Goal: Task Accomplishment & Management: Manage account settings

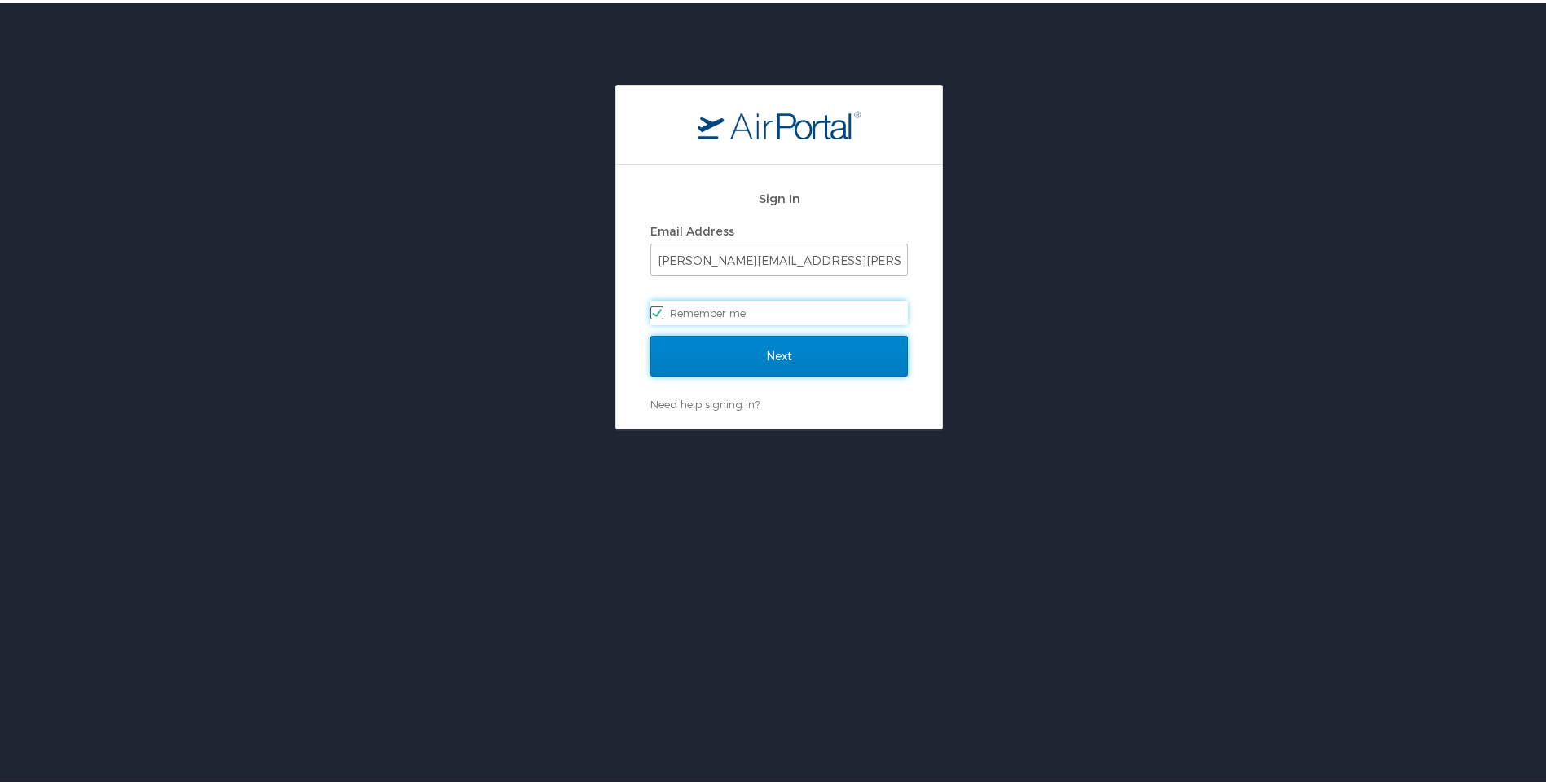
click at [762, 352] on input "Next" at bounding box center [778, 352] width 257 height 40
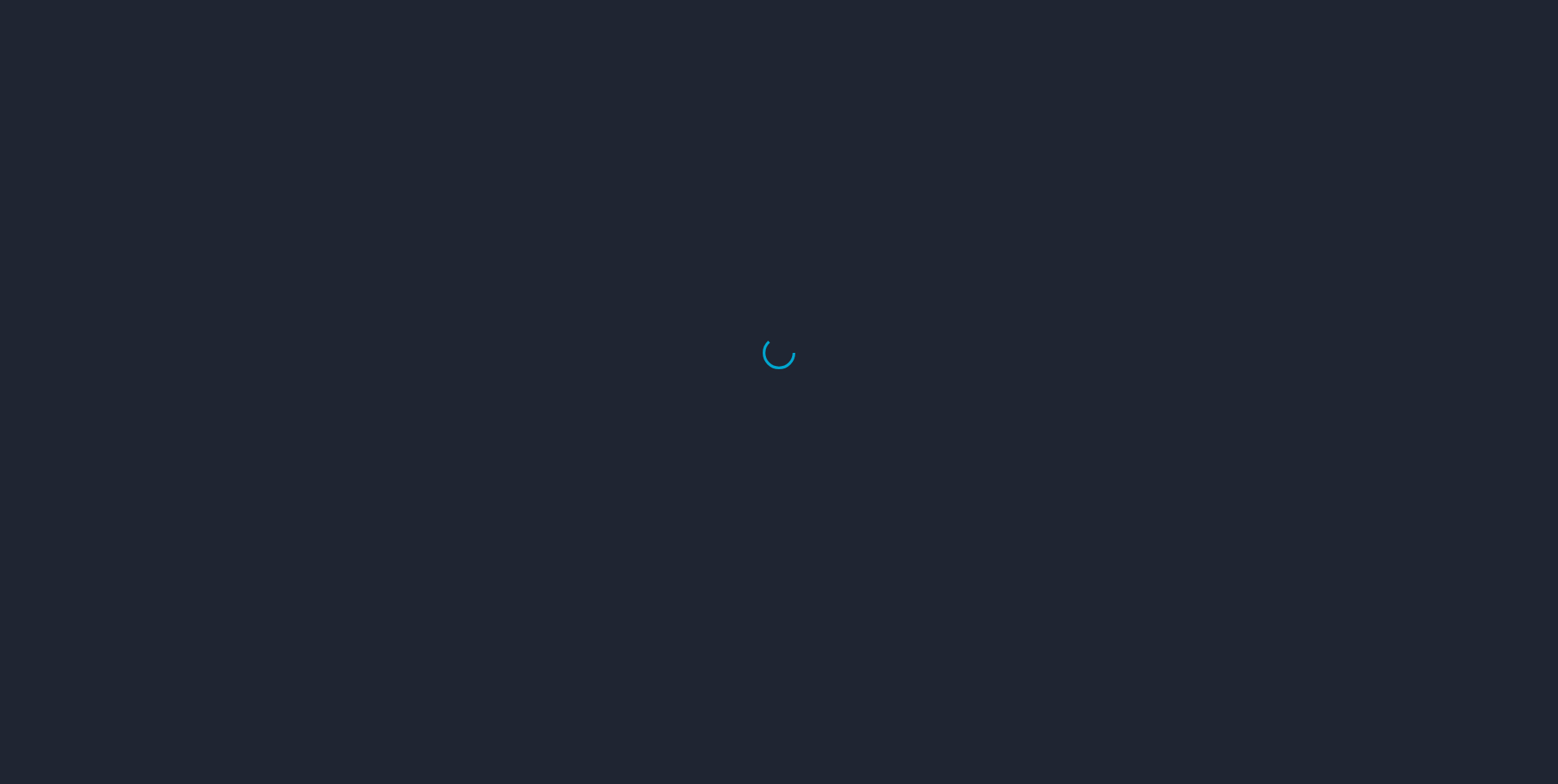
select select "US"
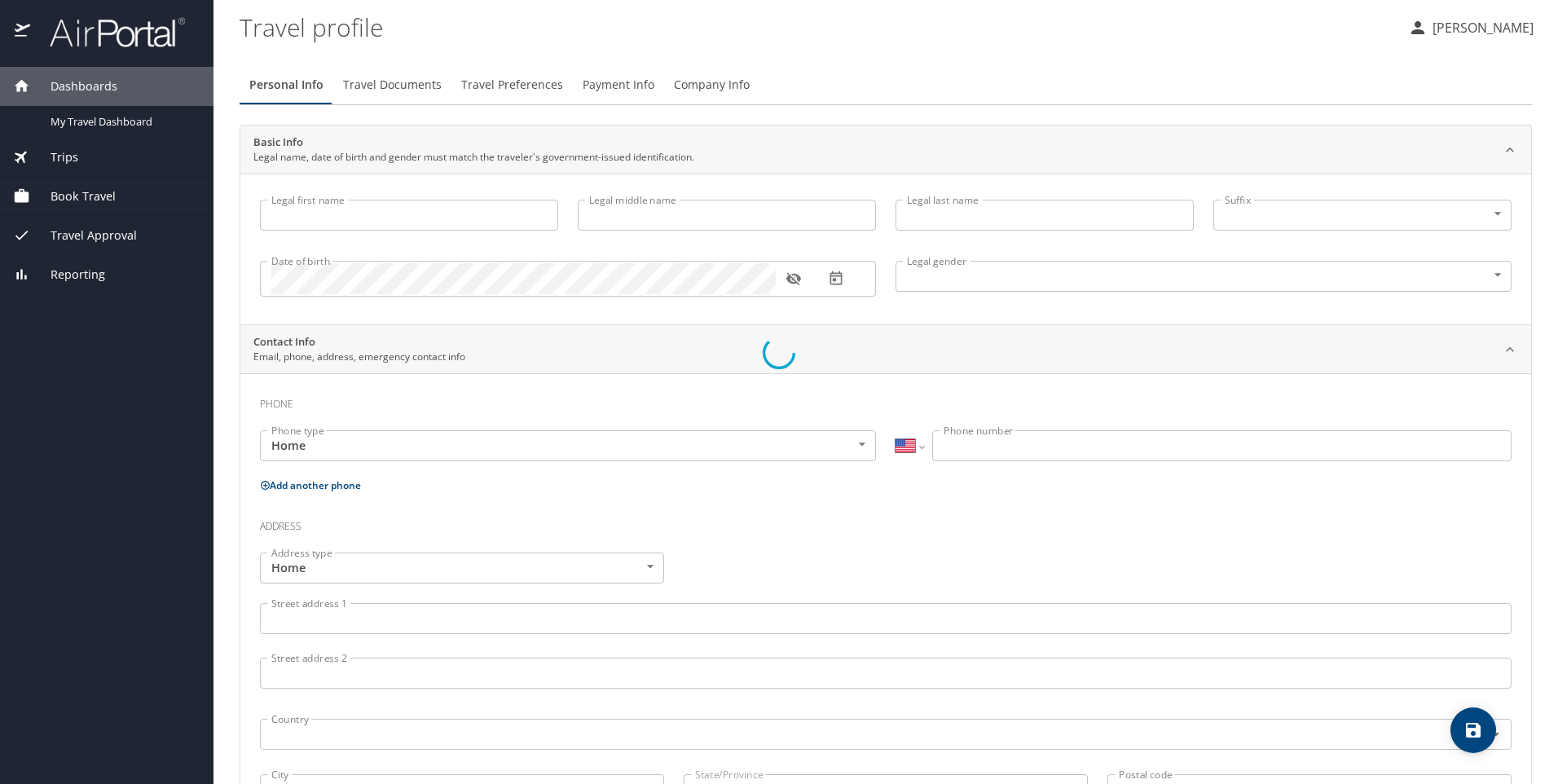
type input "[PERSON_NAME]"
type input "[DEMOGRAPHIC_DATA]"
select select "US"
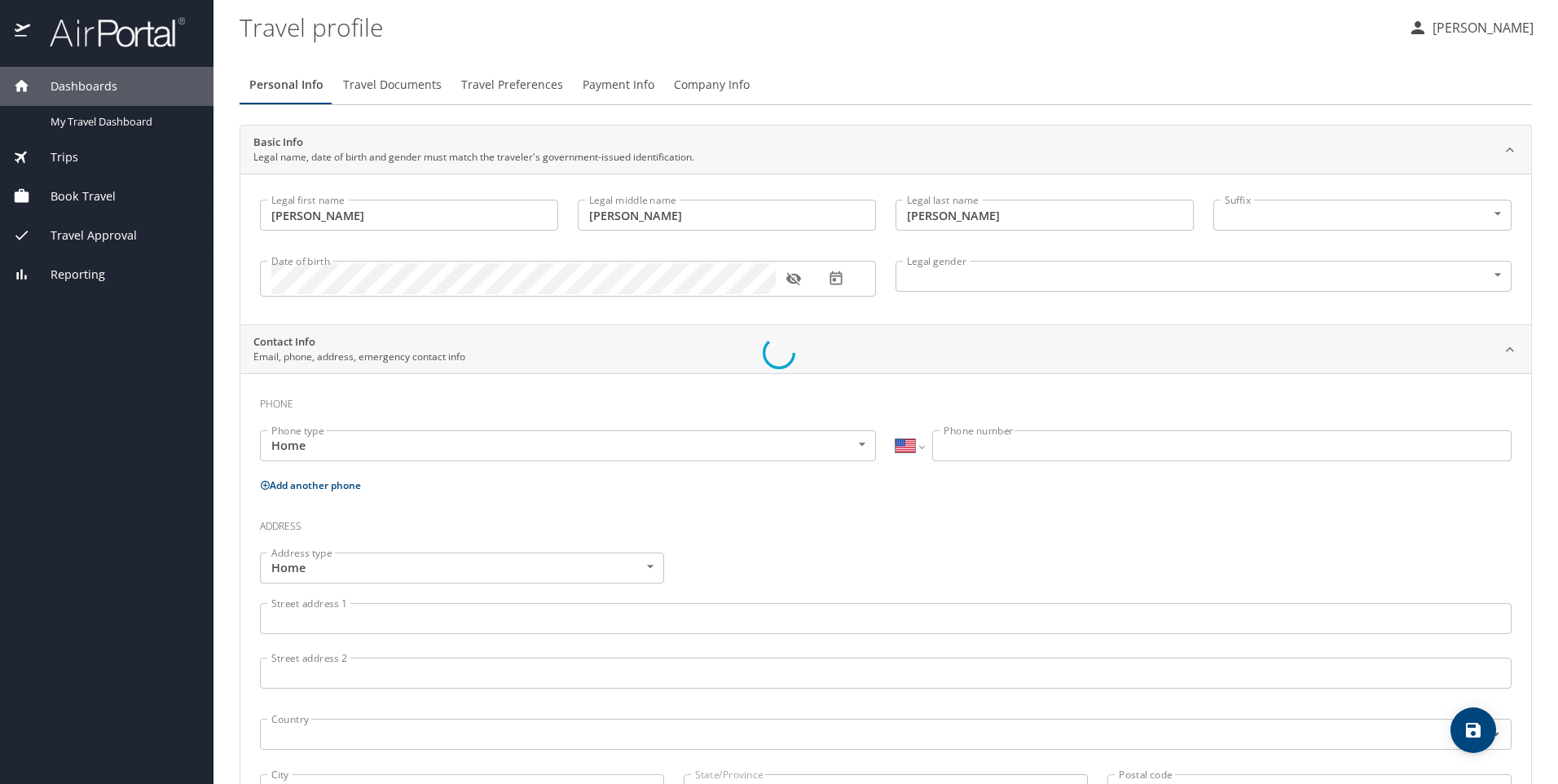
select select "US"
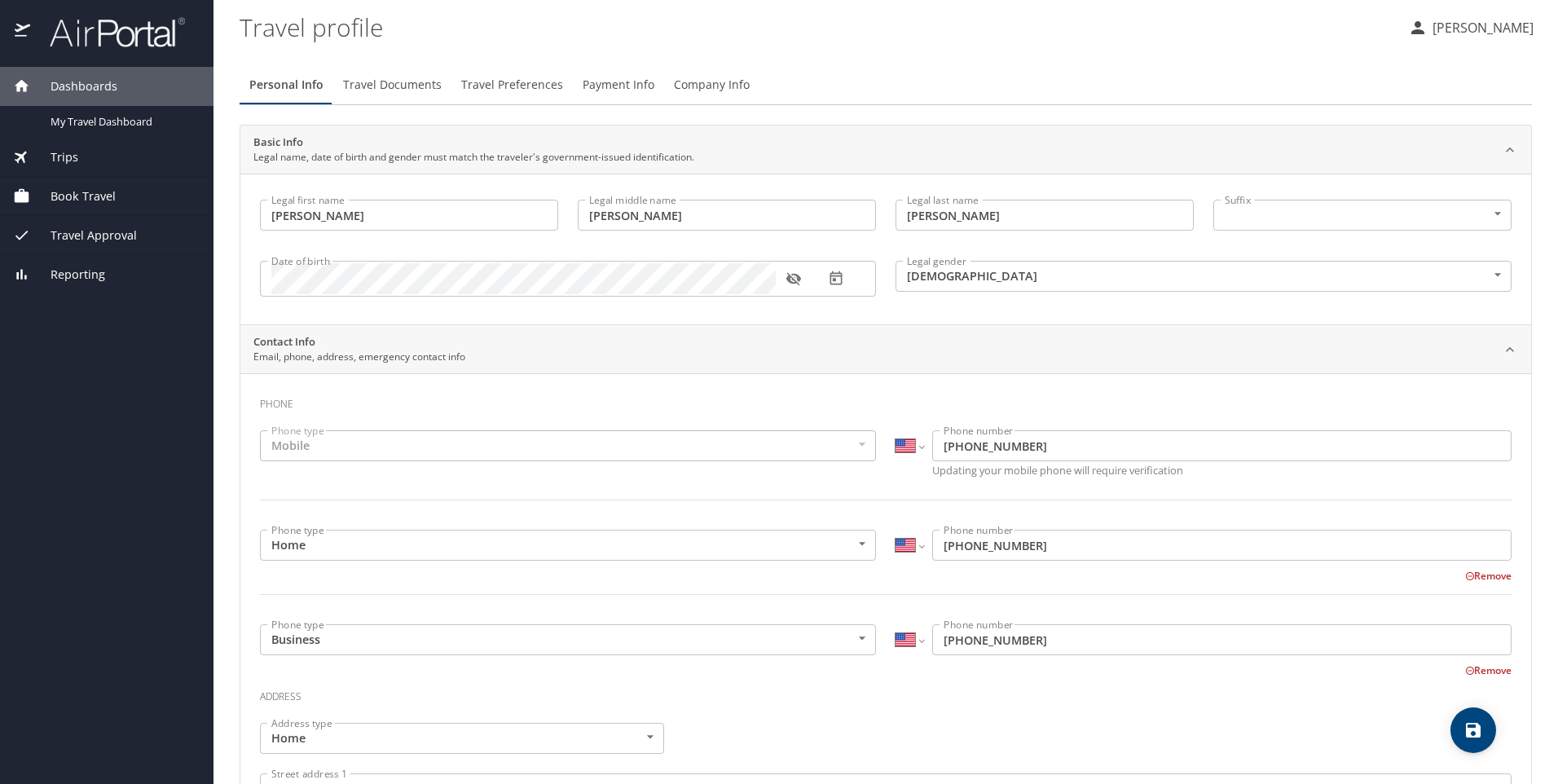
click at [67, 195] on span "Book Travel" at bounding box center [73, 196] width 85 height 18
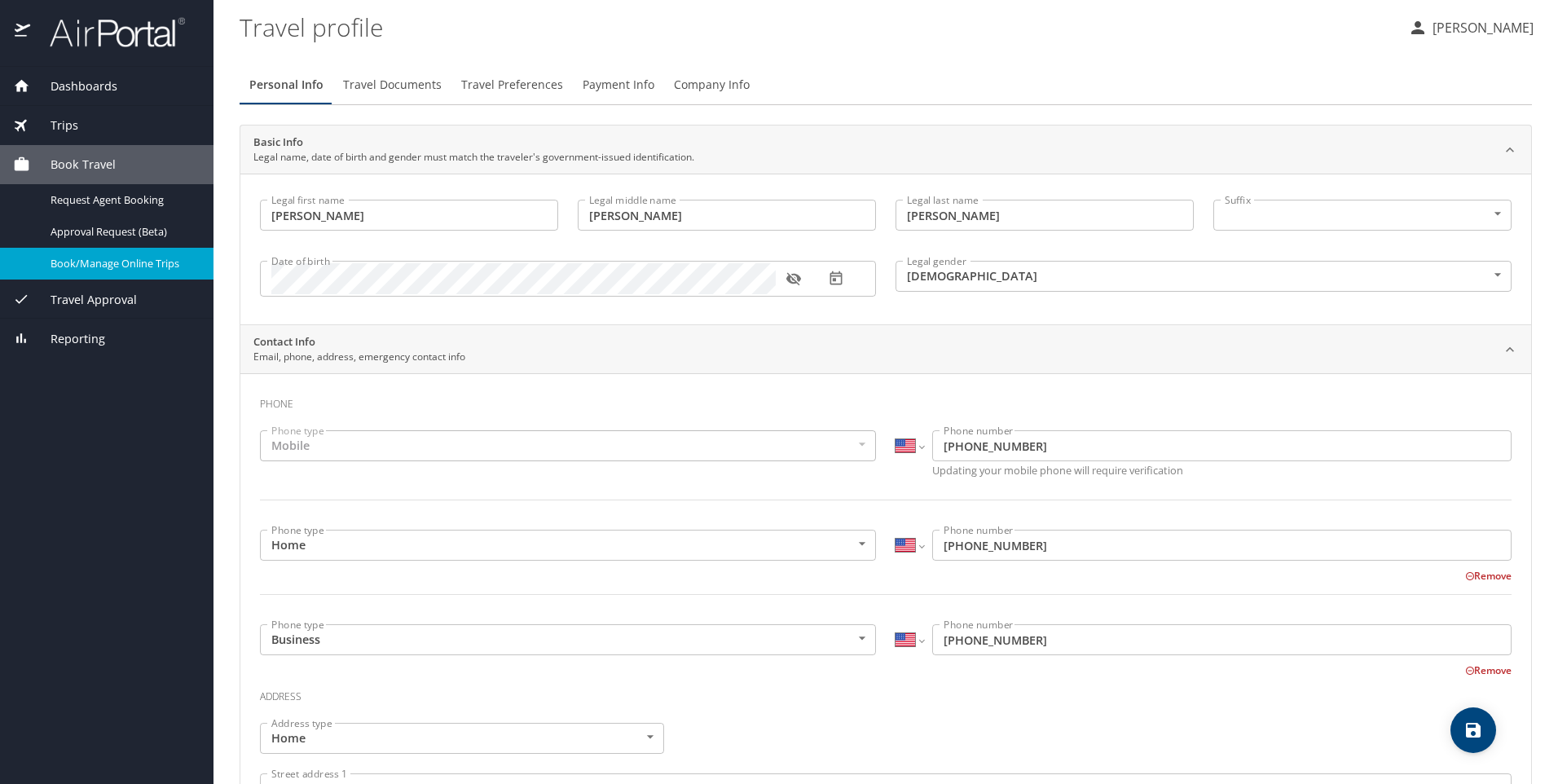
click at [118, 265] on span "Book/Manage Online Trips" at bounding box center [122, 263] width 143 height 15
